Goal: Task Accomplishment & Management: Manage account settings

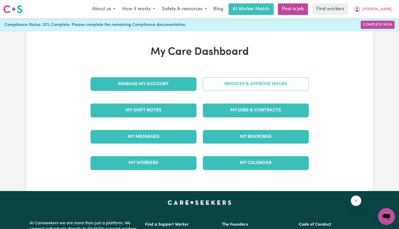
click at [219, 82] on link "Invoices & Approve Hours" at bounding box center [256, 84] width 106 height 14
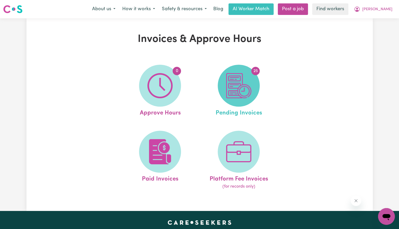
click at [226, 84] on img at bounding box center [238, 85] width 25 height 25
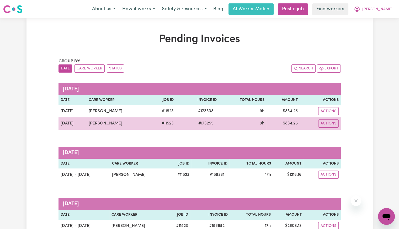
click at [203, 124] on span "# 173255" at bounding box center [205, 123] width 21 height 6
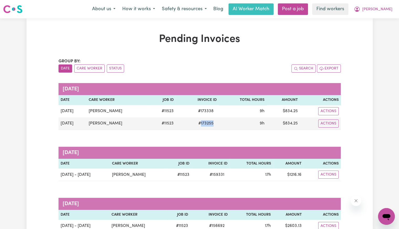
copy span "173255"
click at [387, 11] on span "[PERSON_NAME]" at bounding box center [377, 10] width 30 height 6
click at [372, 34] on link "Logout" at bounding box center [374, 30] width 41 height 10
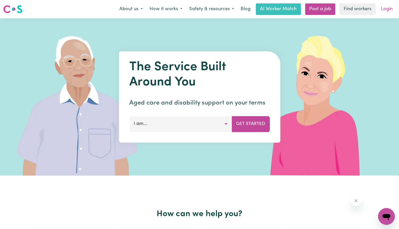
click at [384, 13] on link "Login" at bounding box center [386, 9] width 18 height 12
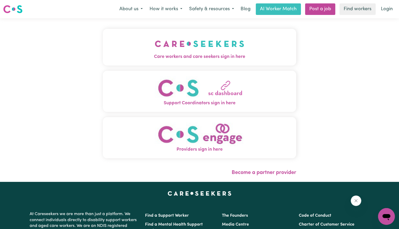
click at [189, 44] on img "Care workers and care seekers sign in here" at bounding box center [199, 43] width 89 height 19
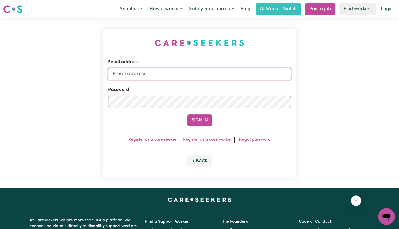
drag, startPoint x: 183, startPoint y: 70, endPoint x: 182, endPoint y: 73, distance: 3.8
click at [183, 70] on input "Email address" at bounding box center [199, 74] width 183 height 13
type input "[EMAIL_ADDRESS][DOMAIN_NAME]"
click at [187, 115] on button "Sign In" at bounding box center [199, 121] width 25 height 12
